Goal: Task Accomplishment & Management: Manage account settings

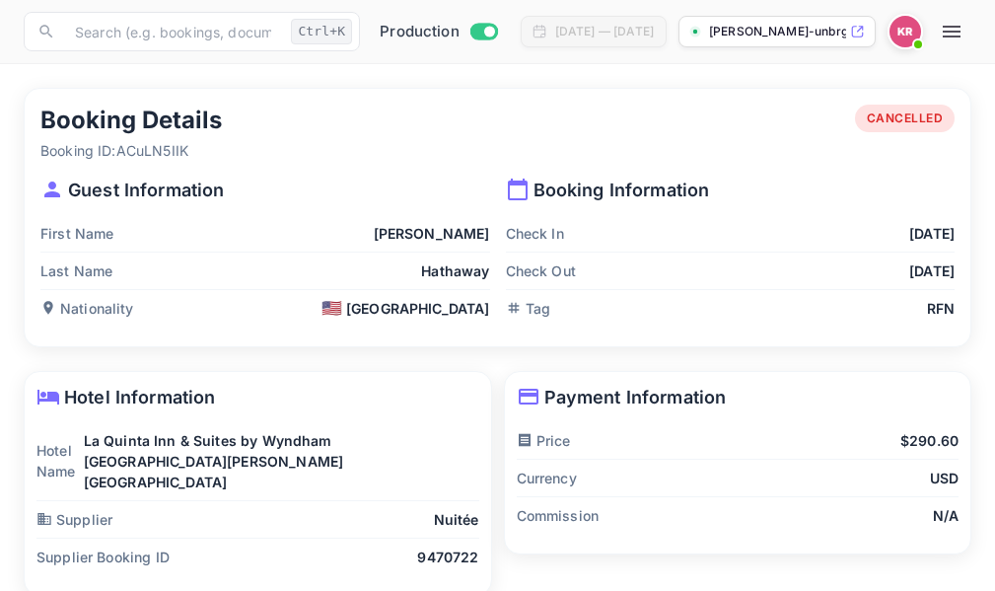
drag, startPoint x: 958, startPoint y: 34, endPoint x: 942, endPoint y: 38, distance: 16.5
click at [958, 34] on icon "button" at bounding box center [952, 32] width 24 height 24
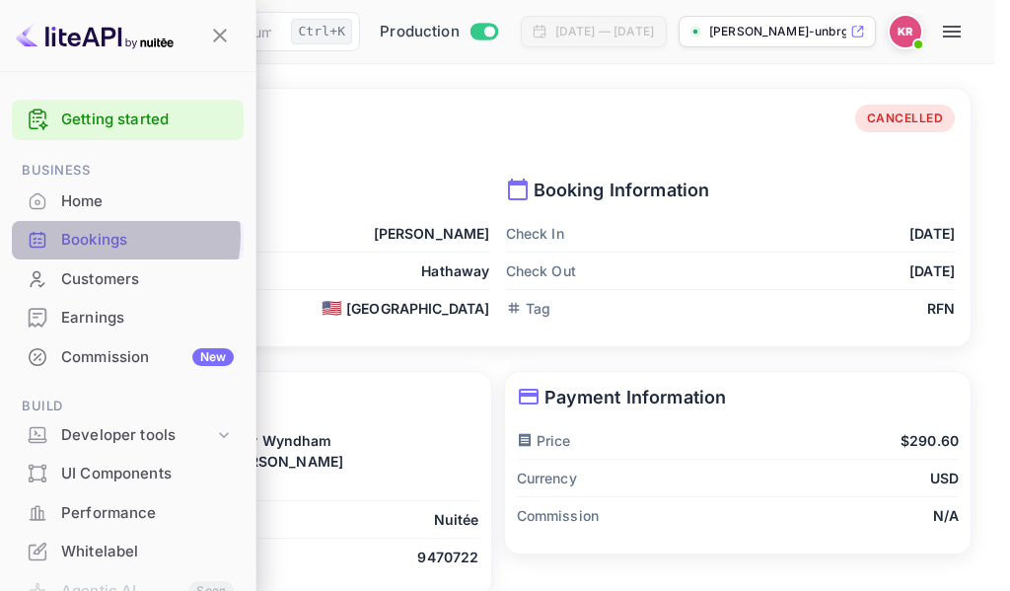
click at [102, 236] on div "Bookings" at bounding box center [147, 240] width 173 height 23
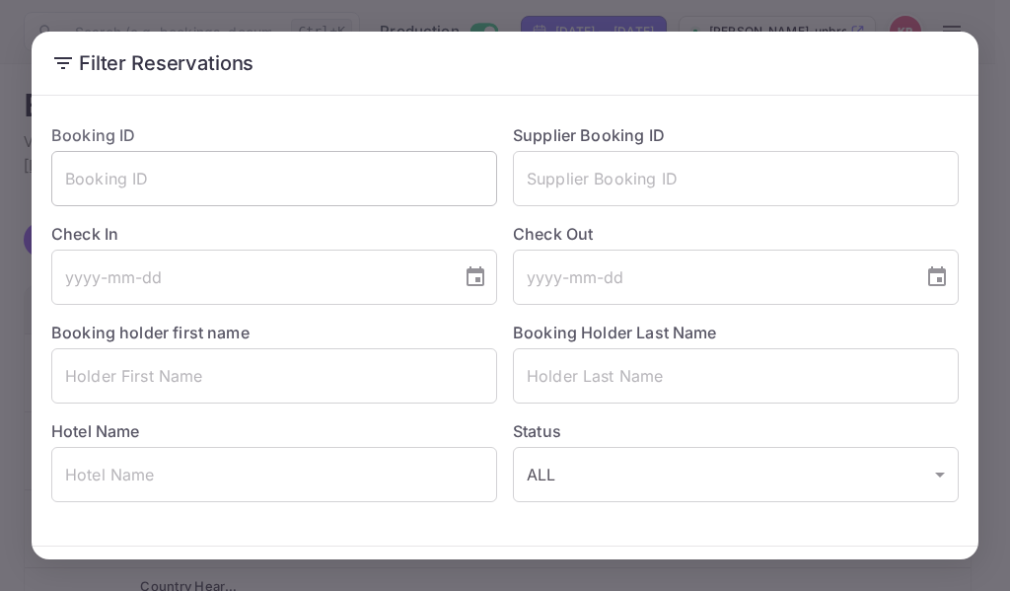
click at [88, 192] on input "text" at bounding box center [274, 178] width 446 height 55
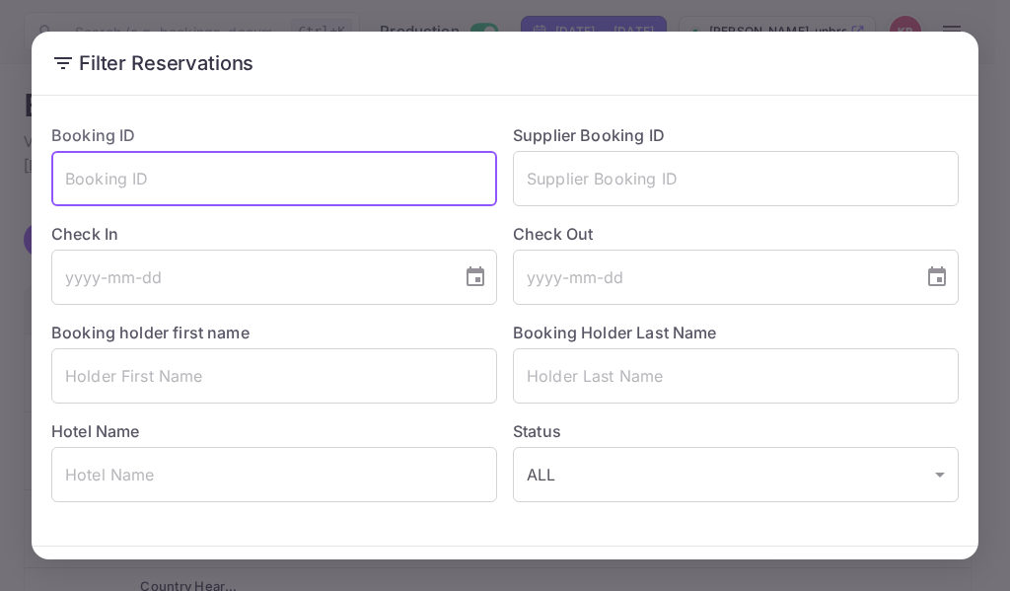
paste input "P2mMiFrRf"
click at [66, 178] on input "P2mMiFrRf" at bounding box center [274, 178] width 446 height 55
click at [70, 178] on input "P2mMiFrRf" at bounding box center [274, 178] width 446 height 55
click at [173, 183] on input "P2mMiFrRf" at bounding box center [274, 178] width 446 height 55
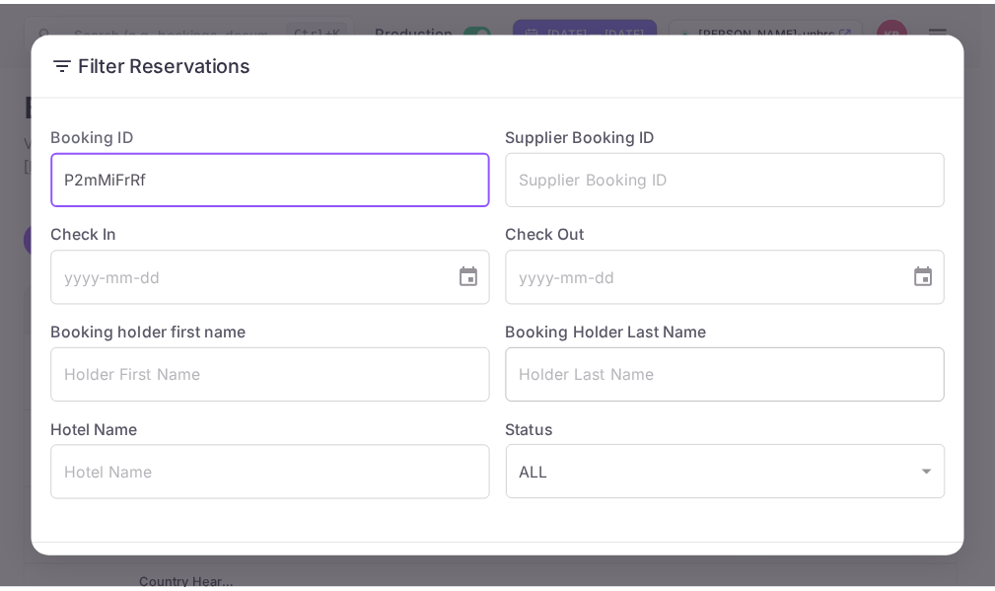
scroll to position [69, 0]
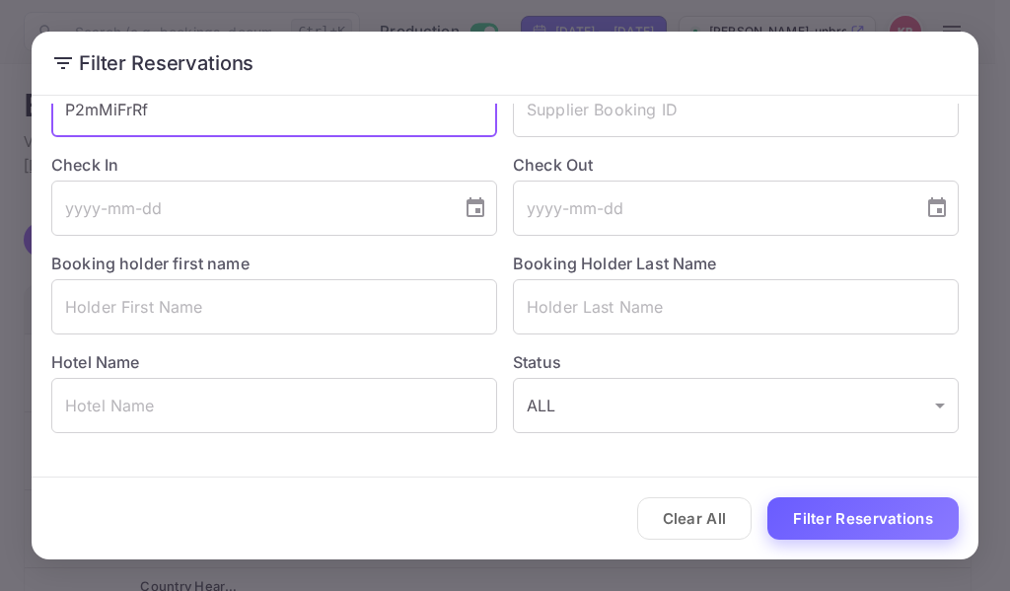
type input "P2mMiFrRf"
click at [837, 515] on button "Filter Reservations" at bounding box center [862, 518] width 191 height 42
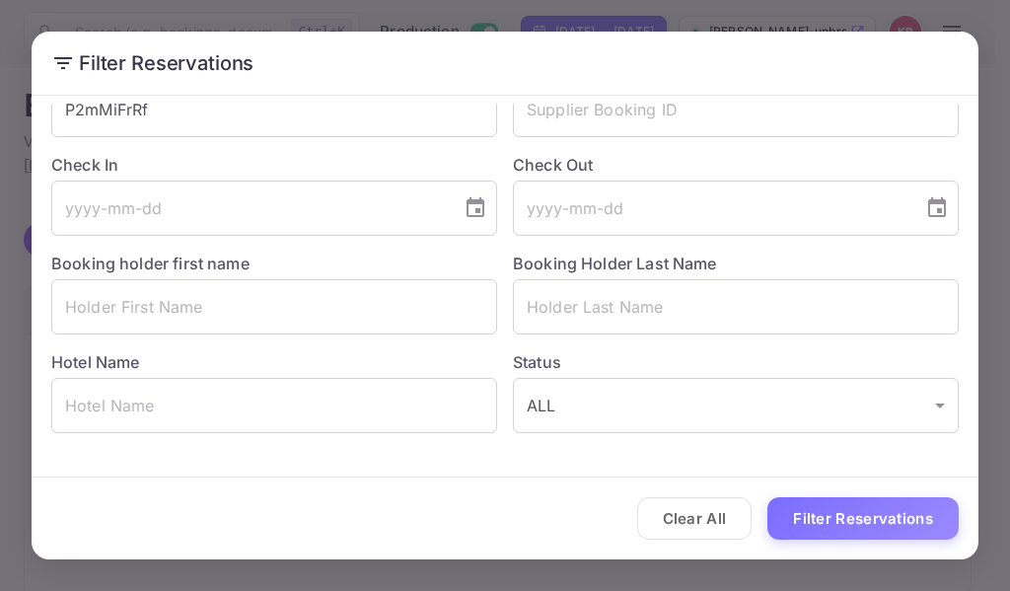
click at [986, 28] on div "Filter Reservations Booking ID P2mMiFrRf ​ Supplier Booking ID ​ Check In ​ Che…" at bounding box center [505, 295] width 1010 height 591
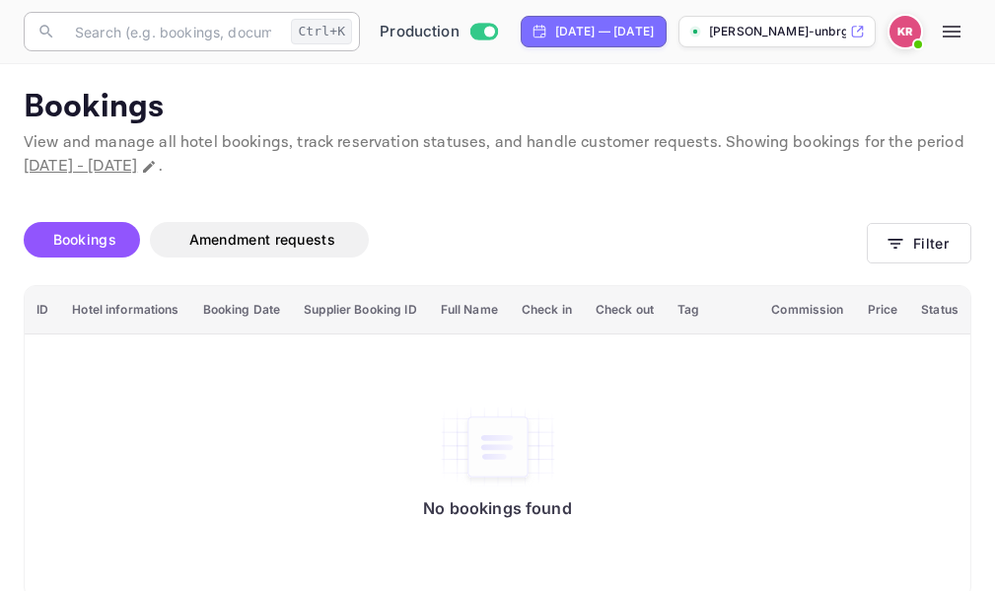
click at [87, 36] on input "text" at bounding box center [173, 31] width 220 height 39
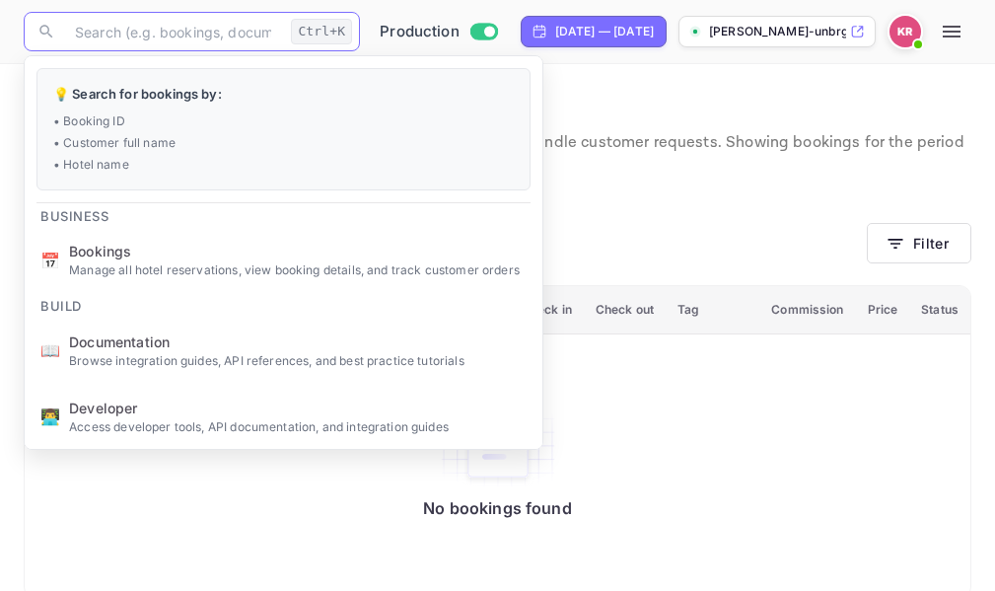
paste input "P2mMiFrRf"
type input "P2mMiFrRf"
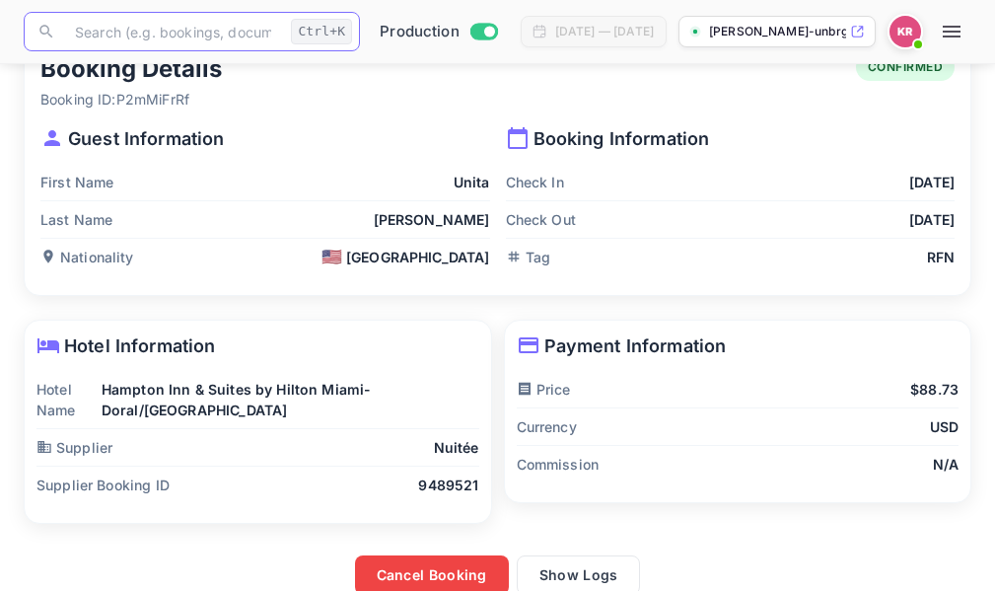
scroll to position [79, 0]
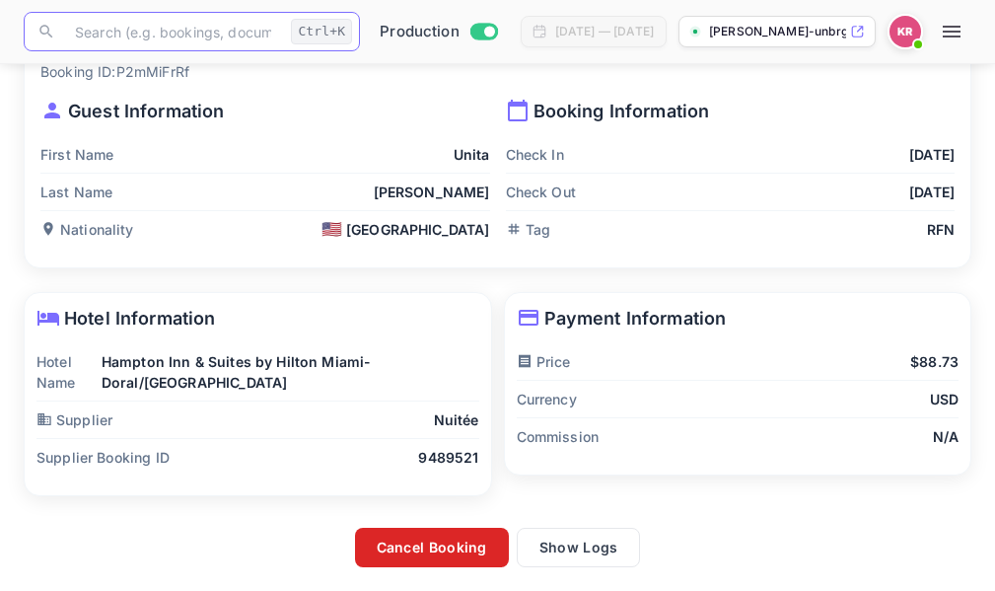
click at [443, 557] on button "Cancel Booking" at bounding box center [432, 547] width 154 height 39
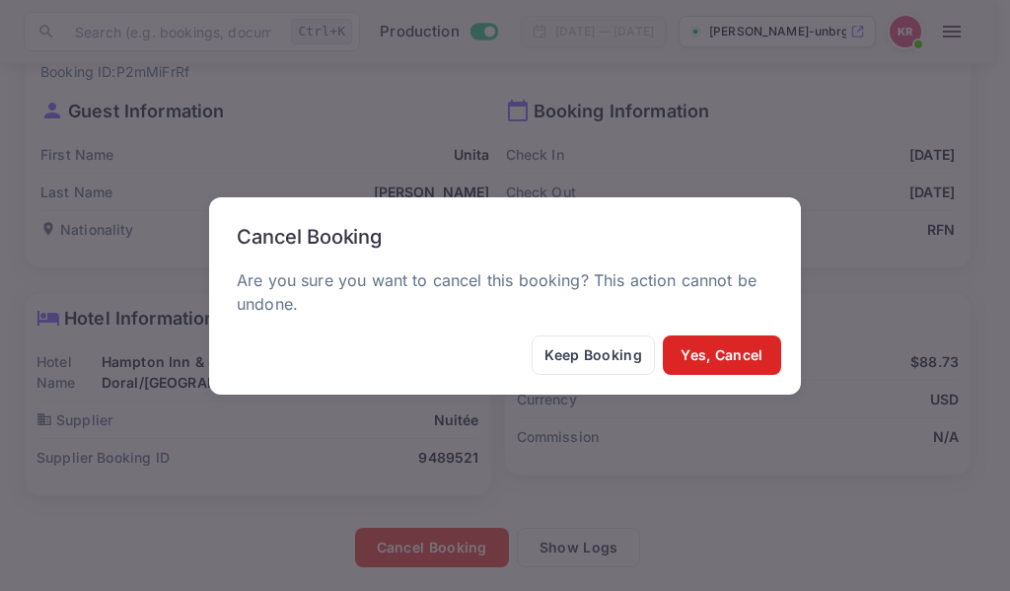
click at [694, 368] on button "Yes, Cancel" at bounding box center [722, 354] width 118 height 39
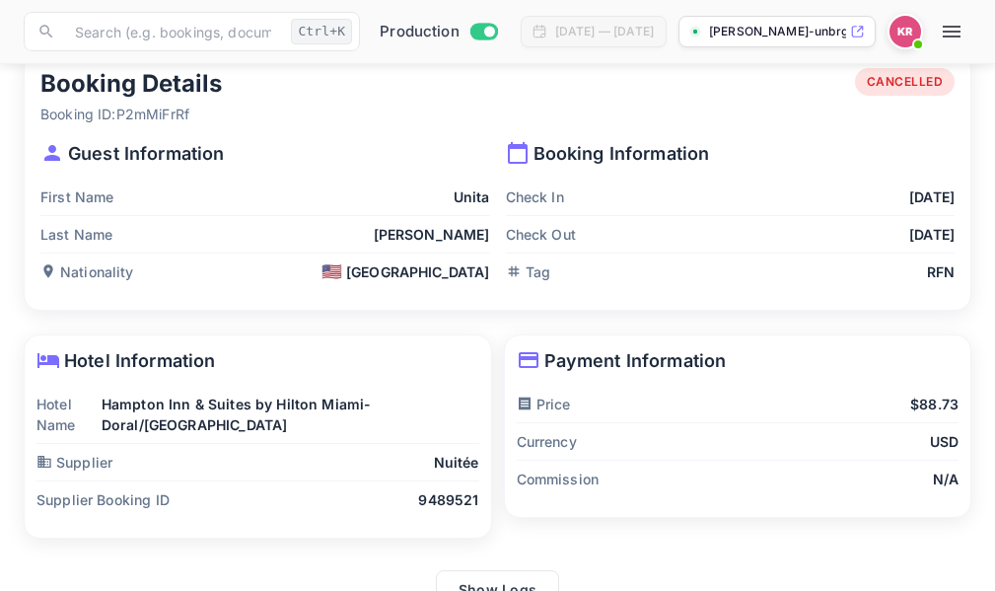
scroll to position [0, 0]
